Goal: Task Accomplishment & Management: Complete application form

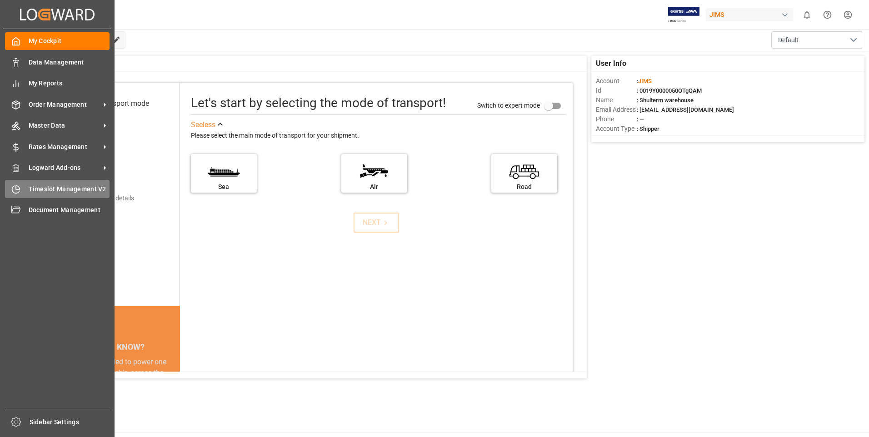
click at [23, 185] on div "Timeslot Management V2 Timeslot Management V2" at bounding box center [57, 189] width 105 height 18
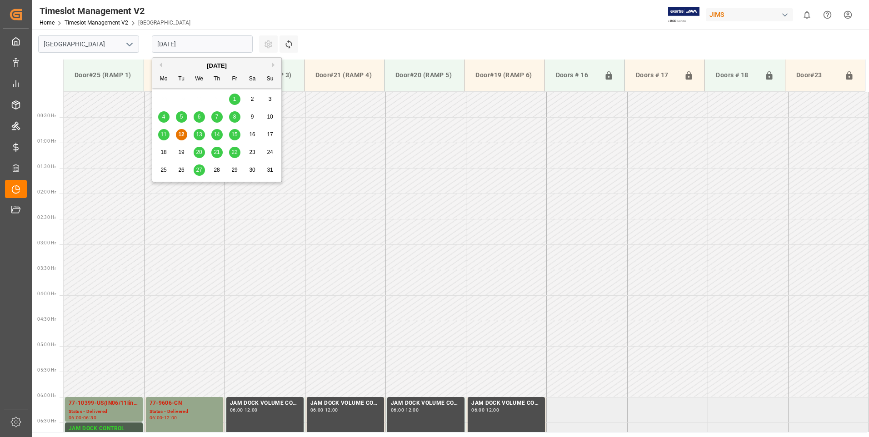
click at [213, 46] on input "[DATE]" at bounding box center [202, 43] width 101 height 17
click at [217, 133] on span "14" at bounding box center [217, 134] width 6 height 6
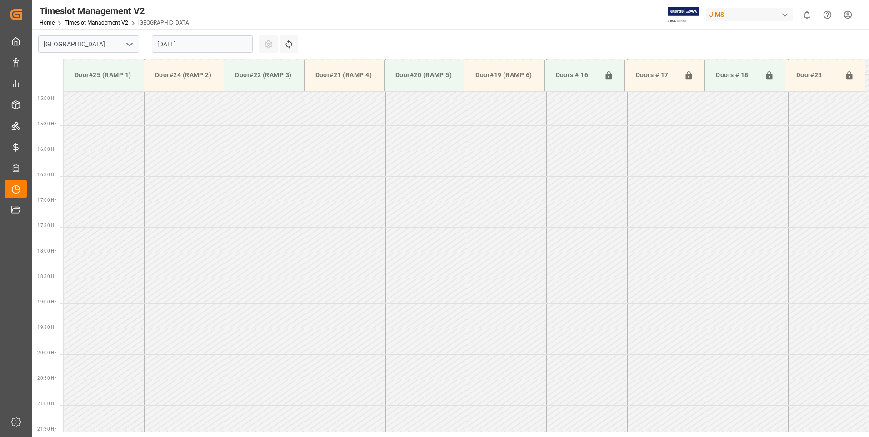
scroll to position [759, 0]
click at [217, 45] on input "[DATE]" at bounding box center [202, 43] width 101 height 17
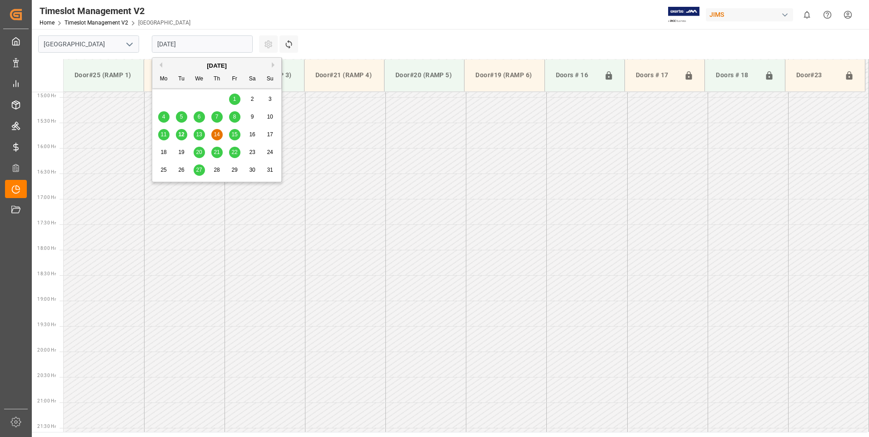
click at [235, 133] on span "15" at bounding box center [234, 134] width 6 height 6
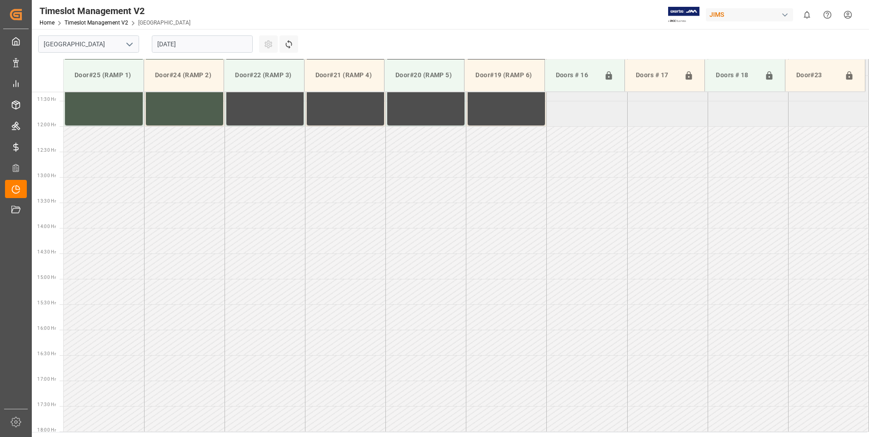
scroll to position [349, 0]
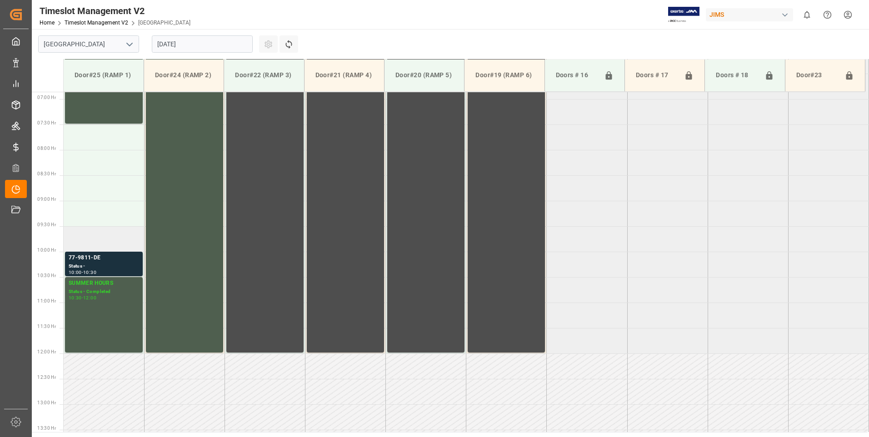
click at [88, 241] on td at bounding box center [104, 238] width 80 height 25
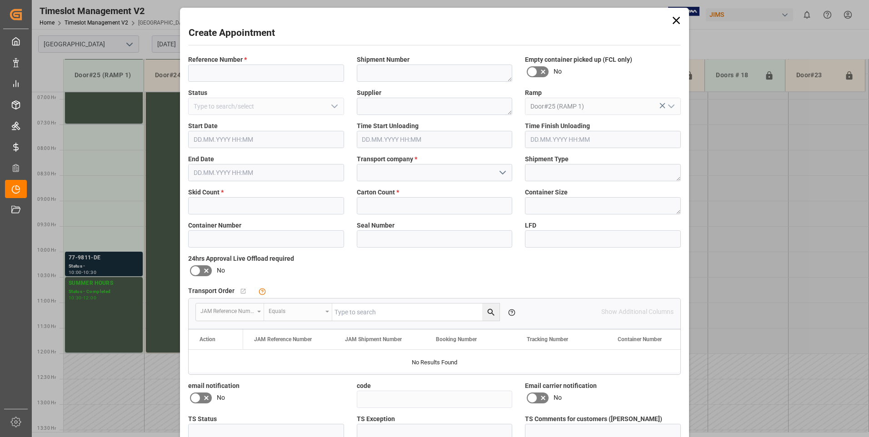
type input "[DATE] 09:30"
type input "[DATE] 10:00"
click at [236, 71] on input at bounding box center [266, 73] width 156 height 17
type input "77-9425-cn"
click at [210, 206] on input "text" at bounding box center [266, 205] width 156 height 17
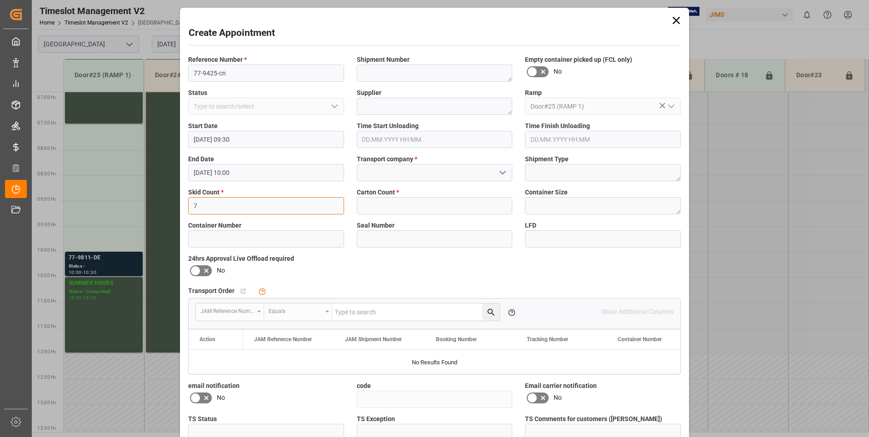
type input "7"
click at [402, 171] on input at bounding box center [435, 172] width 156 height 17
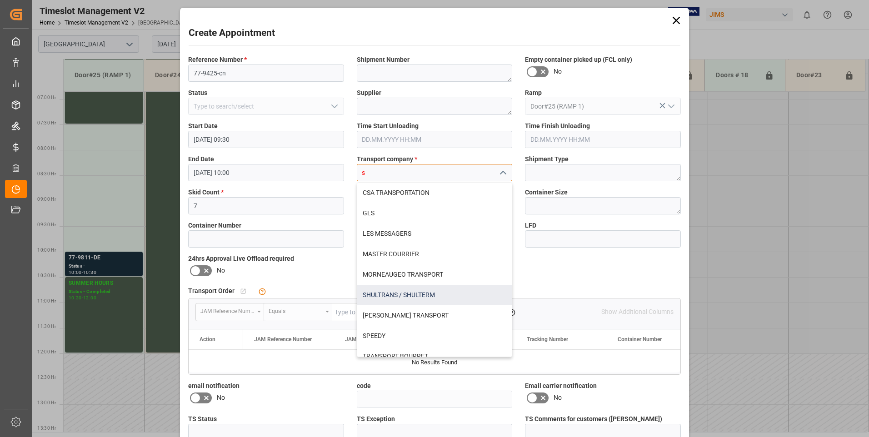
click at [374, 298] on div "SHULTRANS / SHULTERM" at bounding box center [434, 295] width 155 height 20
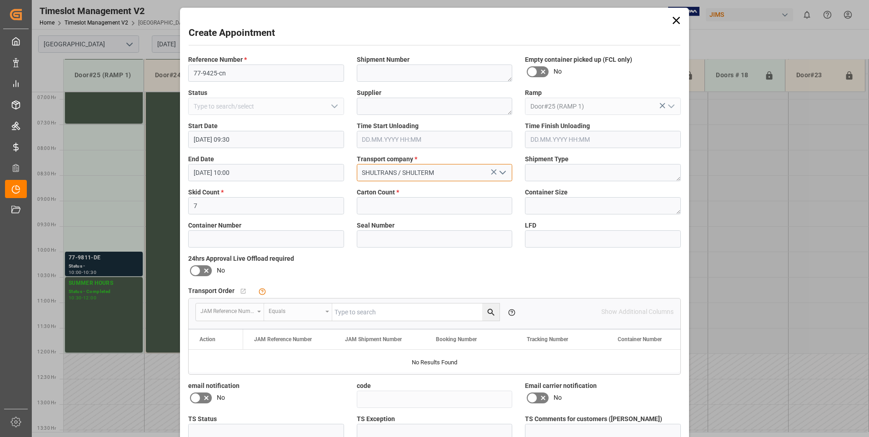
type input "SHULTRANS / SHULTERM"
click at [389, 203] on input "text" at bounding box center [435, 205] width 156 height 17
type input "1502"
click at [192, 270] on icon at bounding box center [195, 271] width 11 height 11
click at [0, 0] on input "checkbox" at bounding box center [0, 0] width 0 height 0
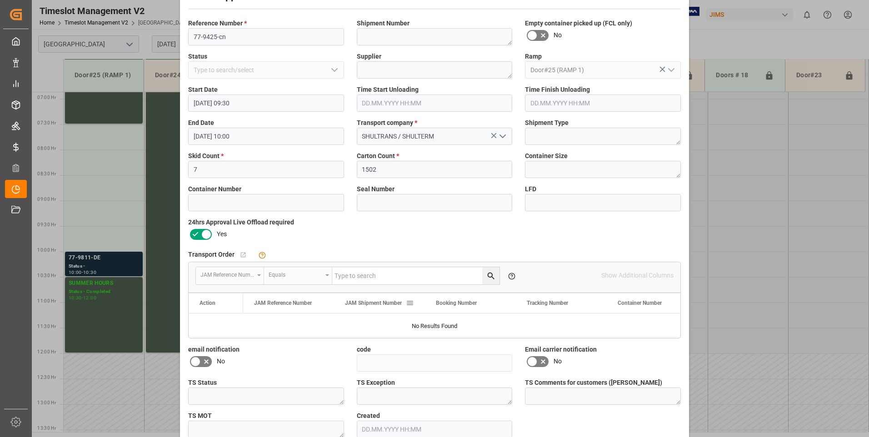
scroll to position [84, 0]
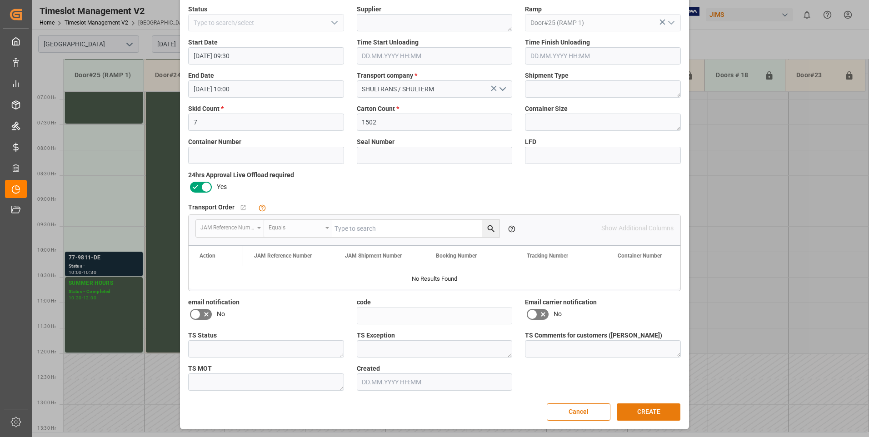
click at [660, 410] on button "CREATE" at bounding box center [649, 412] width 64 height 17
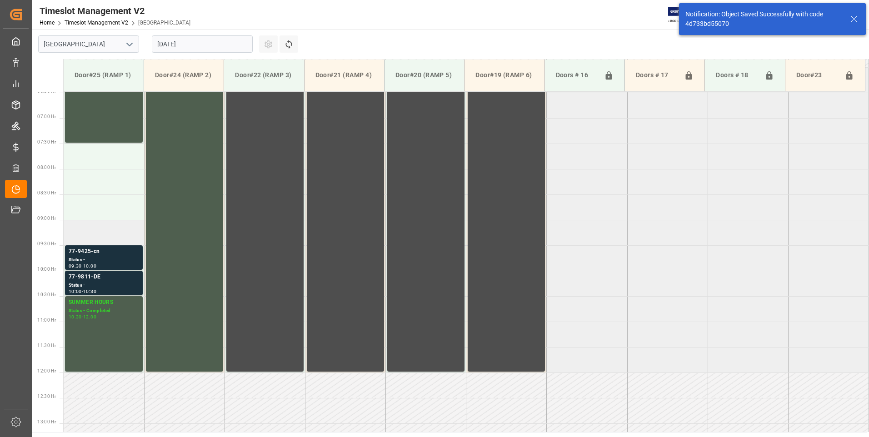
scroll to position [402, 0]
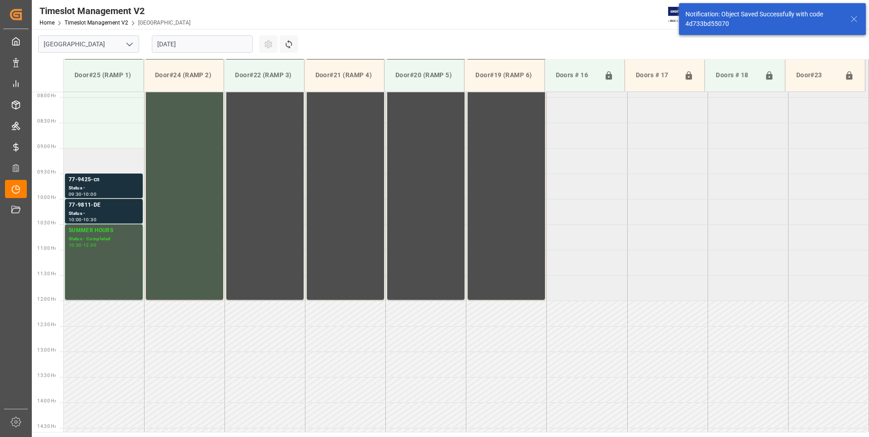
click at [85, 163] on td at bounding box center [104, 160] width 80 height 25
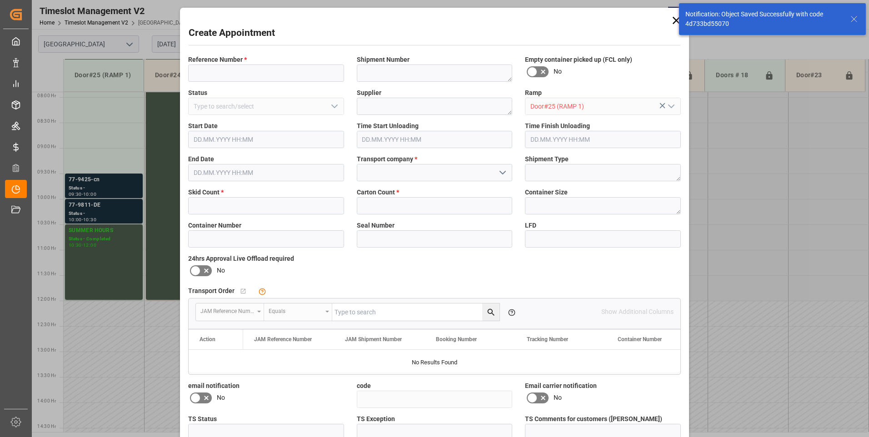
type input "[DATE] 09:00"
type input "[DATE] 09:30"
click at [202, 75] on input at bounding box center [266, 73] width 156 height 17
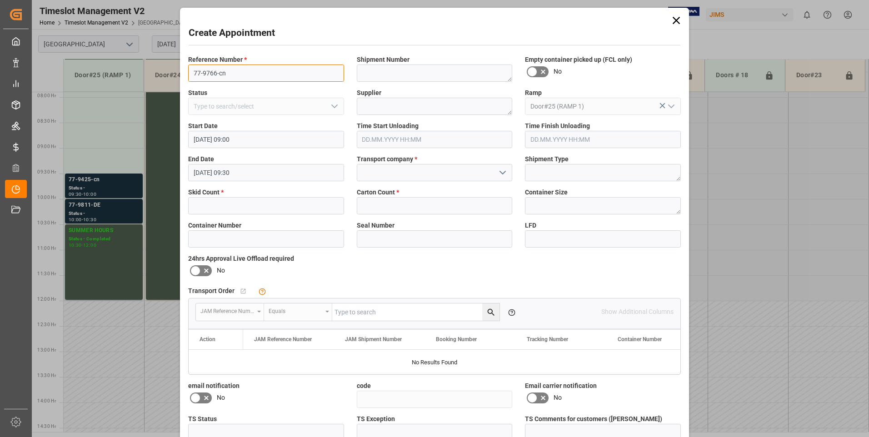
type input "77-9766-cn"
click at [208, 210] on input "text" at bounding box center [266, 205] width 156 height 17
type input "1"
click at [390, 204] on input "text" at bounding box center [435, 205] width 156 height 17
type input "4"
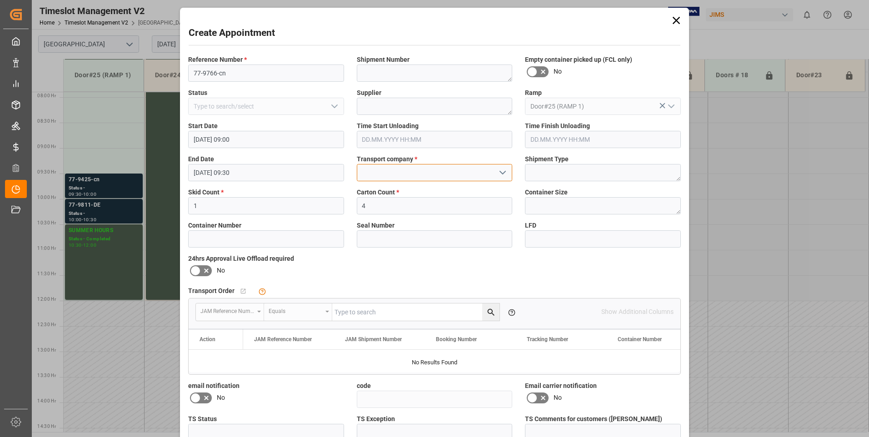
click at [396, 166] on input at bounding box center [435, 172] width 156 height 17
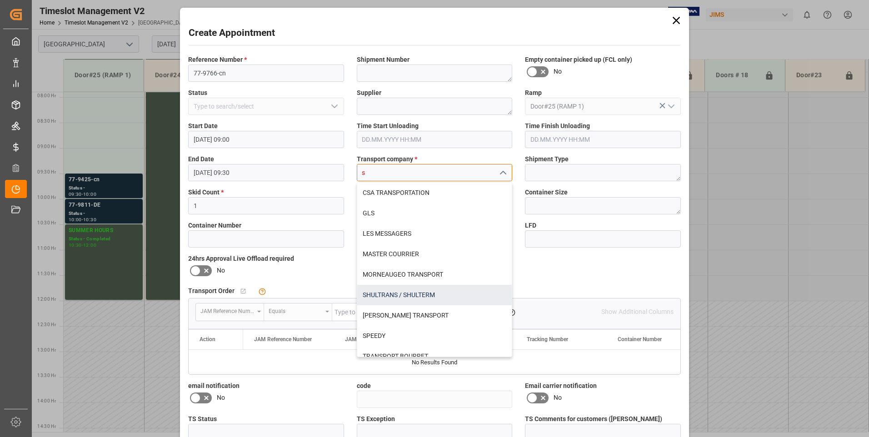
click at [374, 295] on div "SHULTRANS / SHULTERM" at bounding box center [434, 295] width 155 height 20
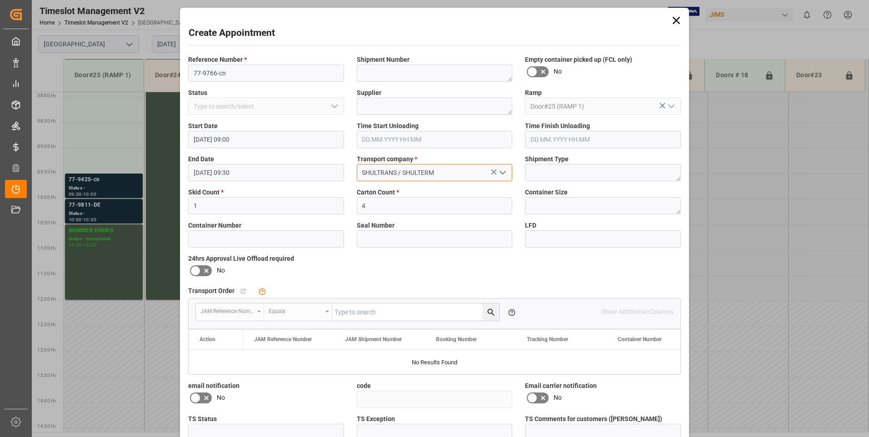
type input "SHULTRANS / SHULTERM"
click at [196, 265] on label at bounding box center [200, 271] width 25 height 15
click at [0, 0] on input "checkbox" at bounding box center [0, 0] width 0 height 0
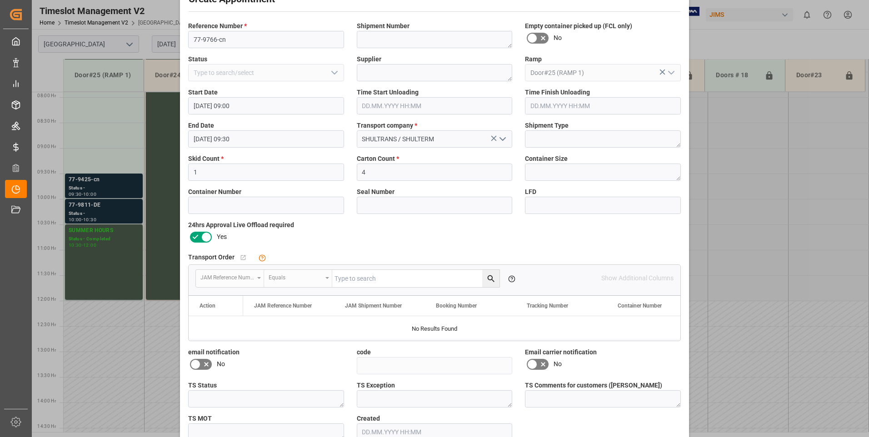
scroll to position [84, 0]
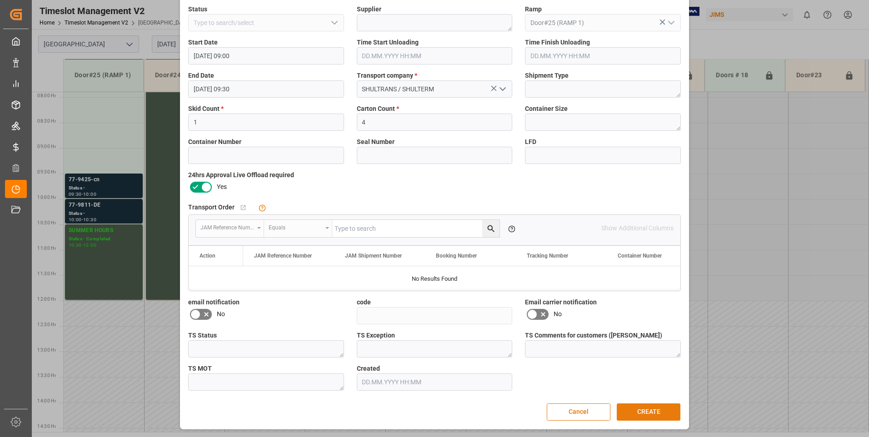
click at [642, 409] on button "CREATE" at bounding box center [649, 412] width 64 height 17
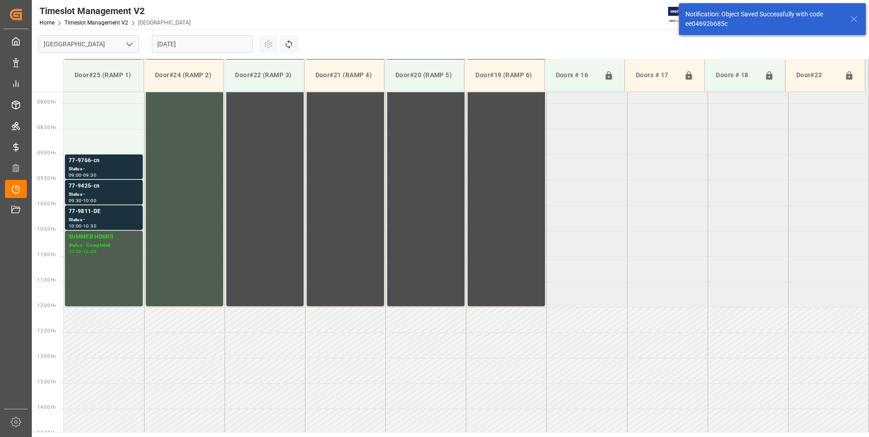
scroll to position [402, 0]
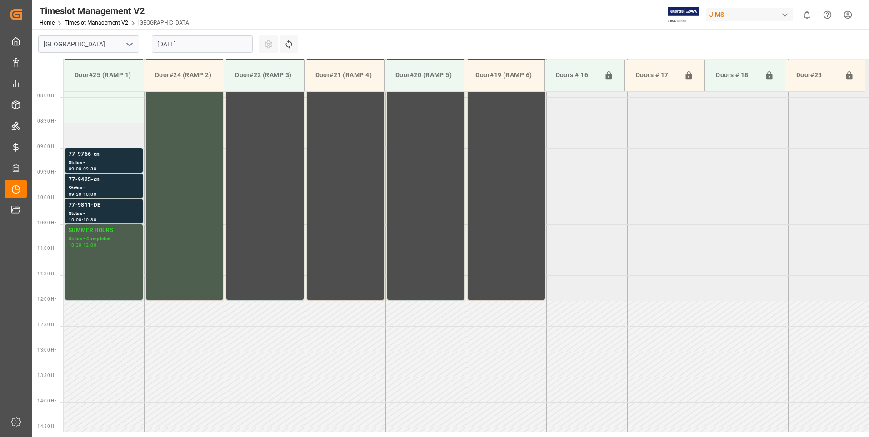
click at [106, 133] on td at bounding box center [104, 135] width 80 height 25
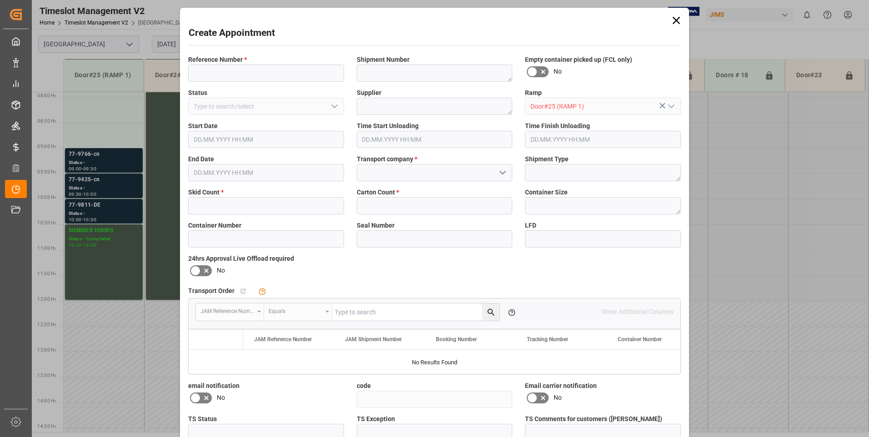
type input "[DATE] 08:30"
type input "[DATE] 09:00"
click at [208, 206] on input "text" at bounding box center [266, 205] width 156 height 17
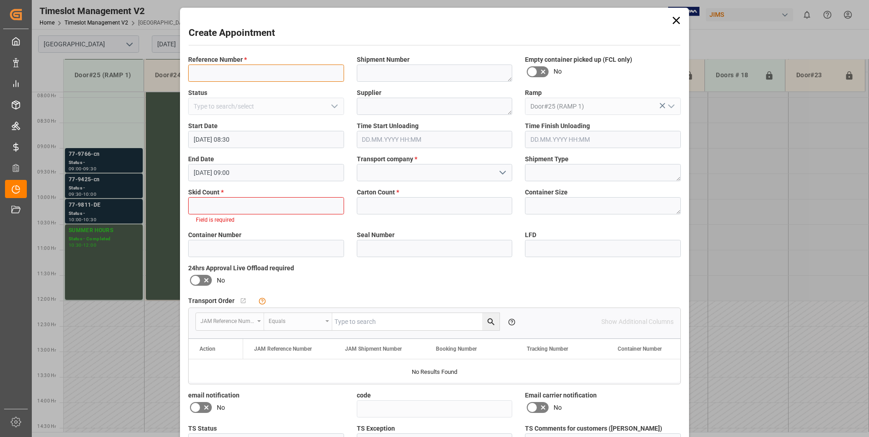
click at [227, 74] on input at bounding box center [266, 73] width 156 height 17
type input "77-9634-cn"
click at [227, 206] on input "text" at bounding box center [266, 205] width 156 height 17
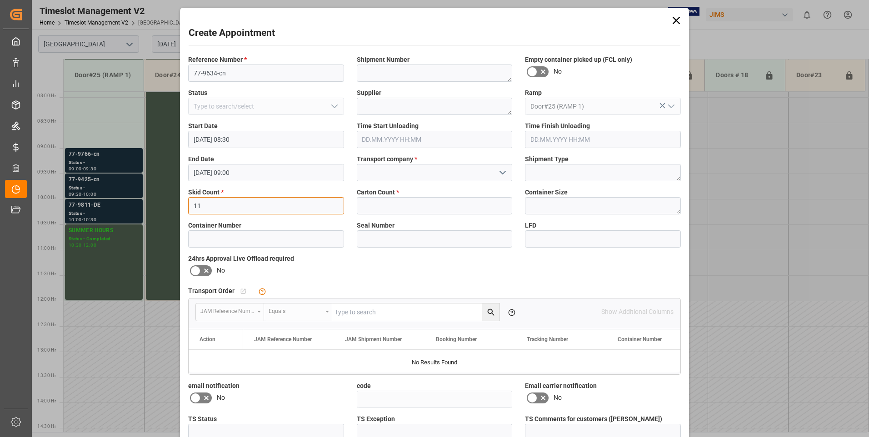
type input "11"
click at [372, 201] on input "text" at bounding box center [435, 205] width 156 height 17
type input "262"
click at [399, 169] on input at bounding box center [435, 172] width 156 height 17
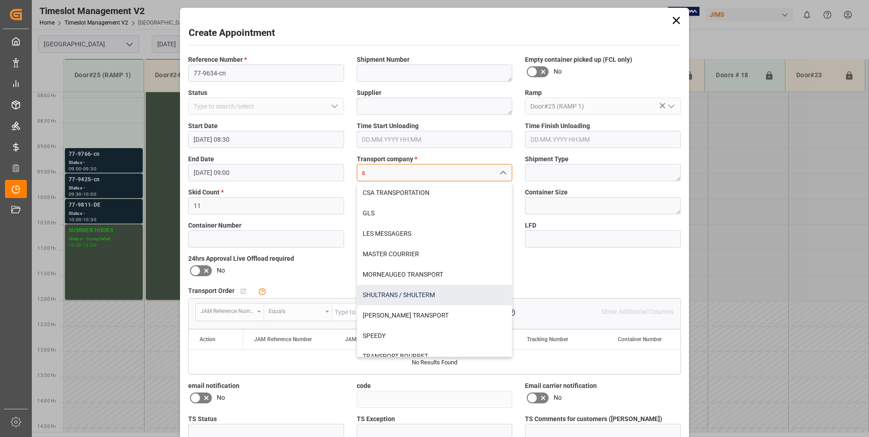
click at [364, 291] on div "SHULTRANS / SHULTERM" at bounding box center [434, 295] width 155 height 20
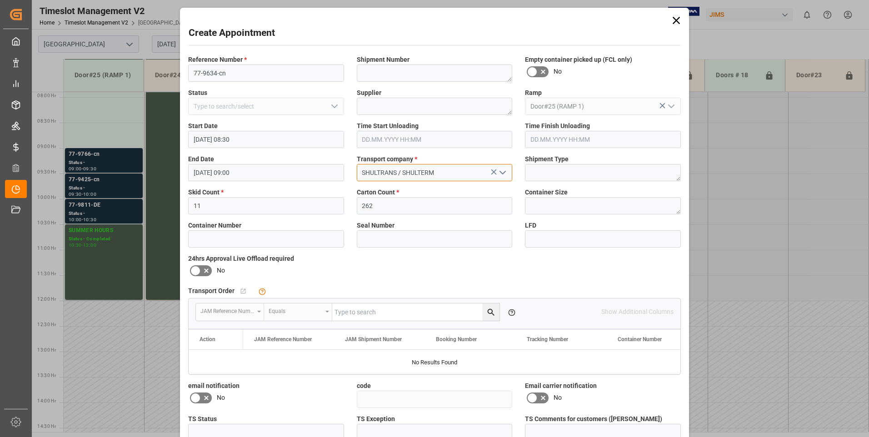
type input "SHULTRANS / SHULTERM"
click at [193, 271] on icon at bounding box center [195, 271] width 5 height 4
click at [0, 0] on input "checkbox" at bounding box center [0, 0] width 0 height 0
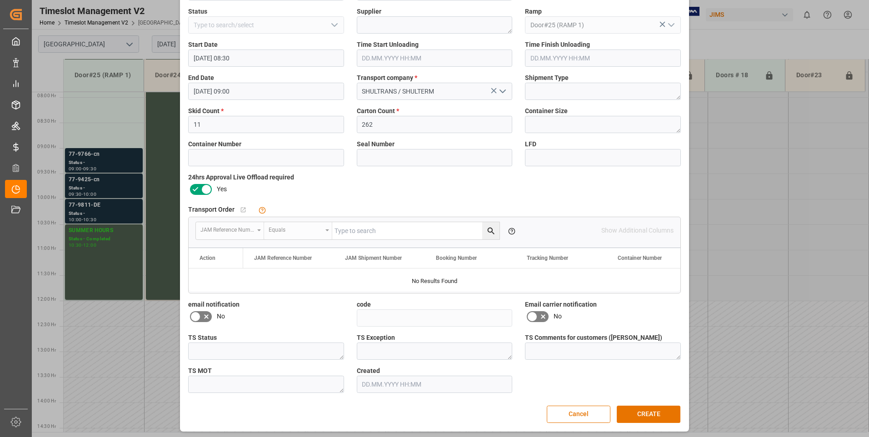
scroll to position [84, 0]
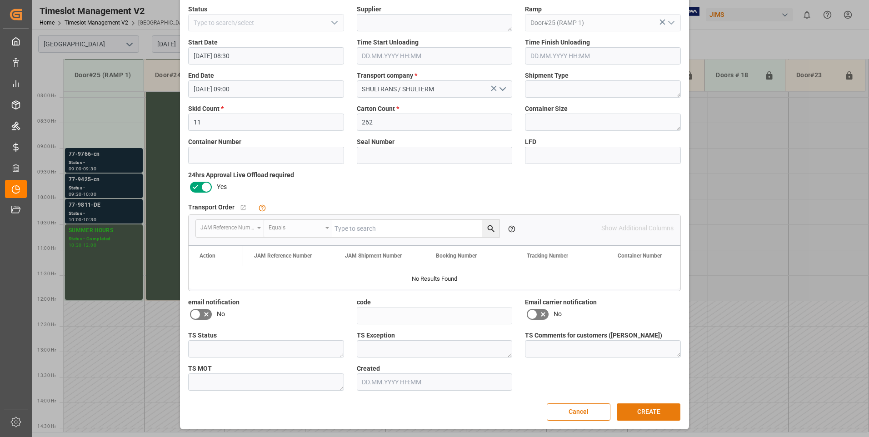
click at [643, 413] on button "CREATE" at bounding box center [649, 412] width 64 height 17
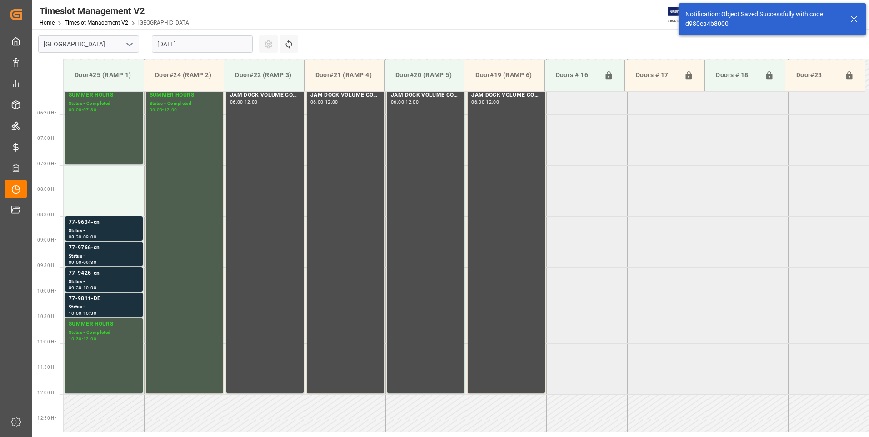
scroll to position [351, 0]
